Goal: Navigation & Orientation: Find specific page/section

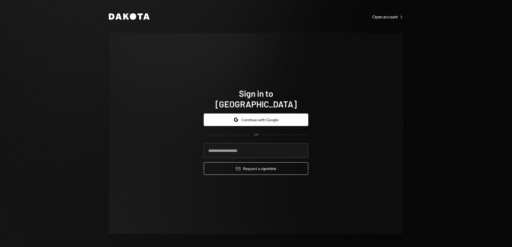
click at [262, 122] on form "Google Continue with Google OR Email Request a sign in link" at bounding box center [256, 145] width 105 height 62
click at [270, 114] on button "Google Continue with Google" at bounding box center [256, 120] width 105 height 13
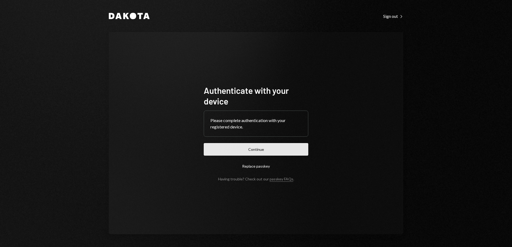
click at [226, 150] on button "Continue" at bounding box center [256, 149] width 105 height 13
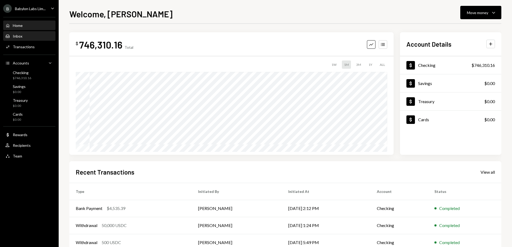
click at [24, 40] on div "Inbox Inbox" at bounding box center [29, 36] width 48 height 9
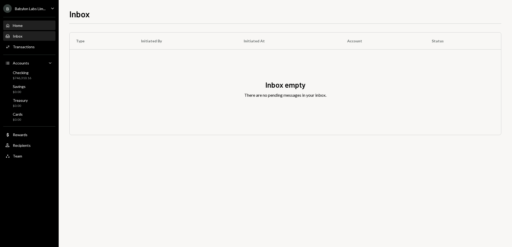
click at [32, 29] on div "Home Home" at bounding box center [29, 25] width 48 height 9
